Goal: Task Accomplishment & Management: Use online tool/utility

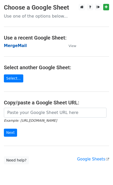
click at [22, 45] on strong "MergeMail" at bounding box center [15, 45] width 23 height 5
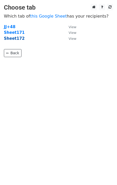
click at [18, 38] on strong "Sheet172" at bounding box center [14, 38] width 21 height 5
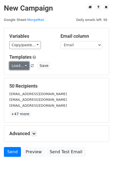
click at [14, 66] on link "Load..." at bounding box center [19, 66] width 20 height 8
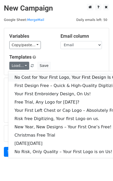
click at [28, 77] on link "No Cost for Your First Logo, Your First Design Is On Us!" at bounding box center [70, 77] width 124 height 8
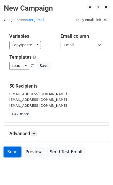
click at [9, 151] on link "Send" at bounding box center [12, 152] width 17 height 10
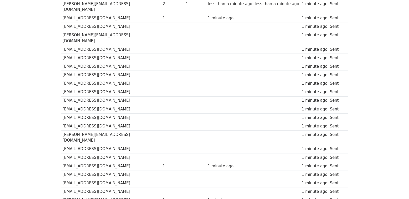
scroll to position [359, 0]
